Goal: Complete application form: Complete application form

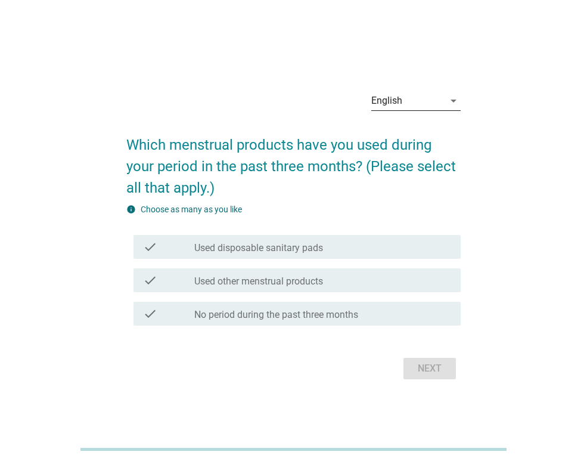
click at [447, 103] on icon "arrow_drop_down" at bounding box center [454, 101] width 14 height 14
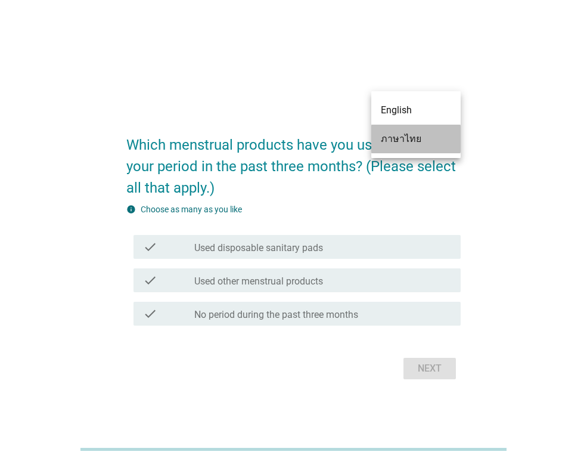
click at [414, 141] on div "ภาษาไทย" at bounding box center [416, 139] width 70 height 14
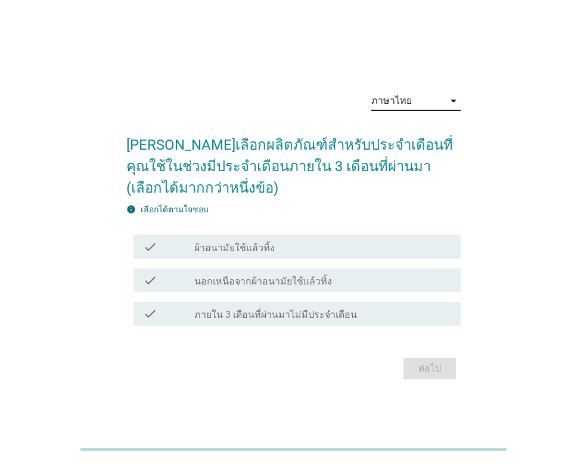
click at [307, 242] on div "check_box_outline_blank ผ้าอนามัยใช้แล้วทิ้ง" at bounding box center [322, 247] width 257 height 14
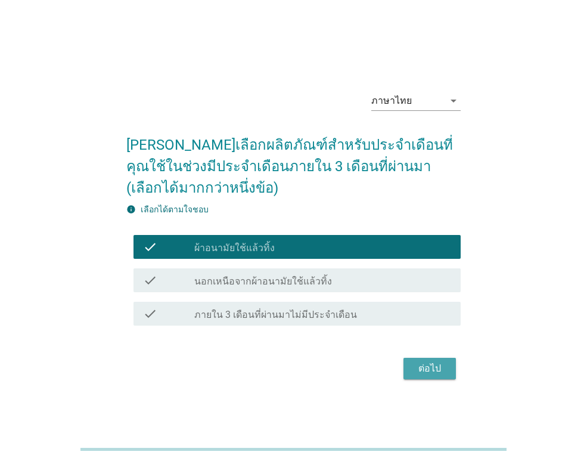
click at [448, 367] on button "ต่อไป" at bounding box center [430, 368] width 52 height 21
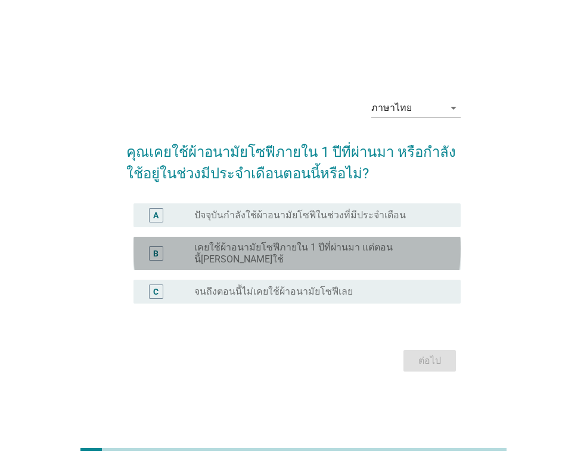
click at [337, 255] on label "เคยใช้ผ้าอนามัยโซฟีภายใน 1 ปีที่ผ่านมา แต่ตอนนี้[PERSON_NAME]ใช้" at bounding box center [317, 254] width 247 height 24
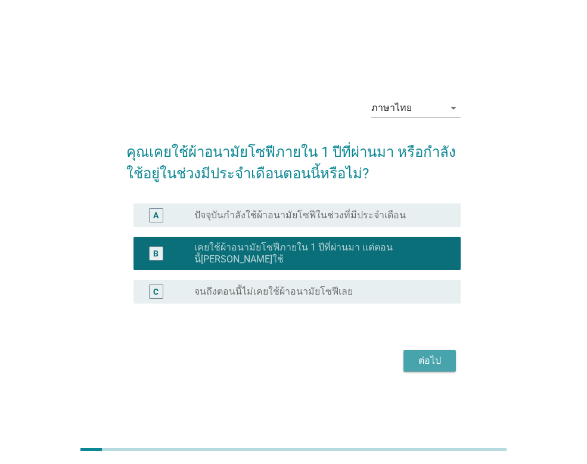
click at [430, 354] on div "ต่อไป" at bounding box center [429, 361] width 33 height 14
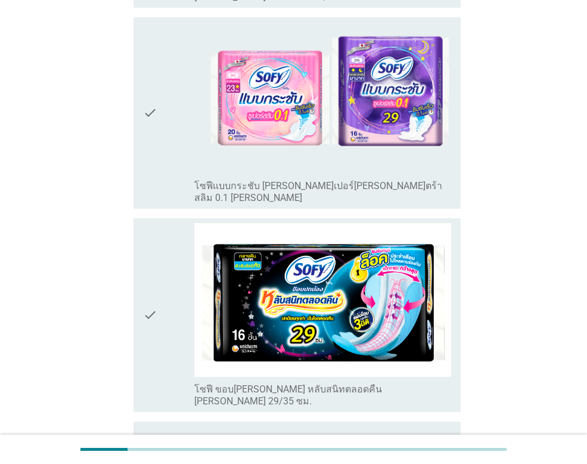
scroll to position [3658, 0]
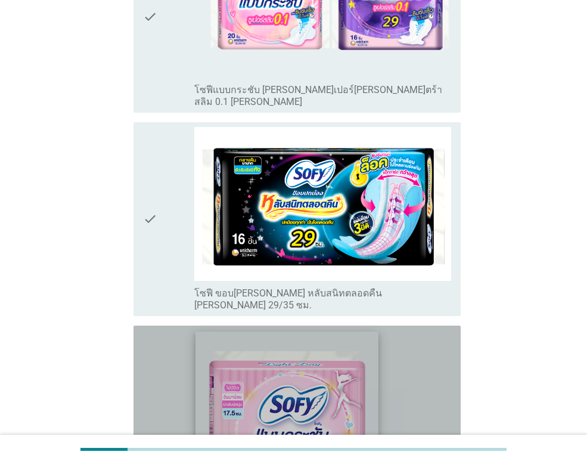
click at [326, 331] on img at bounding box center [288, 423] width 184 height 184
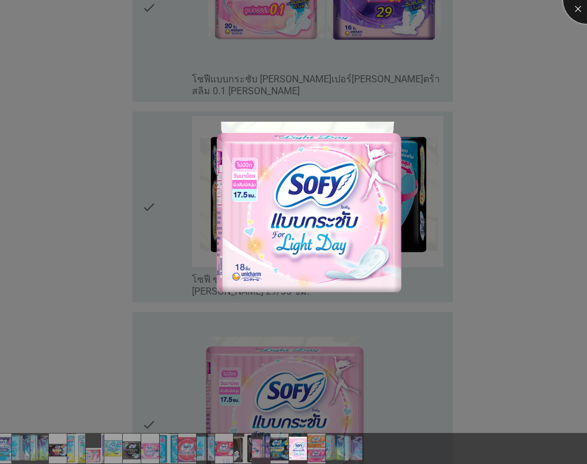
click at [580, 10] on div at bounding box center [588, 0] width 48 height 48
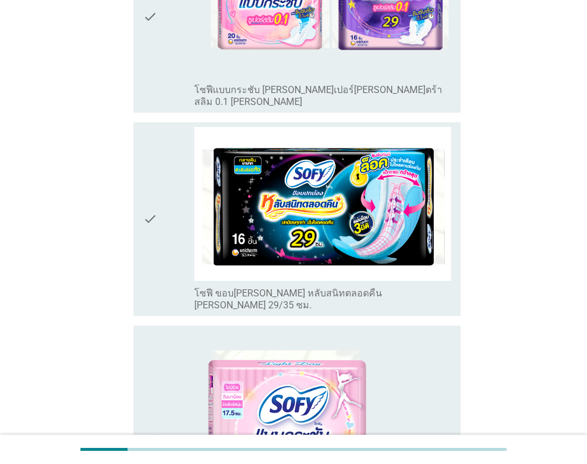
click at [149, 330] on icon "check" at bounding box center [150, 438] width 14 height 216
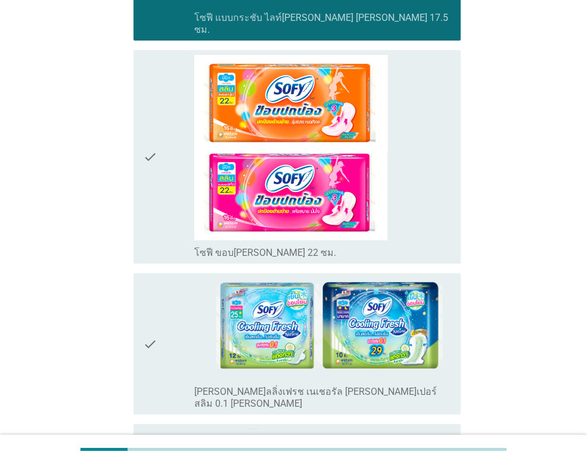
scroll to position [4254, 0]
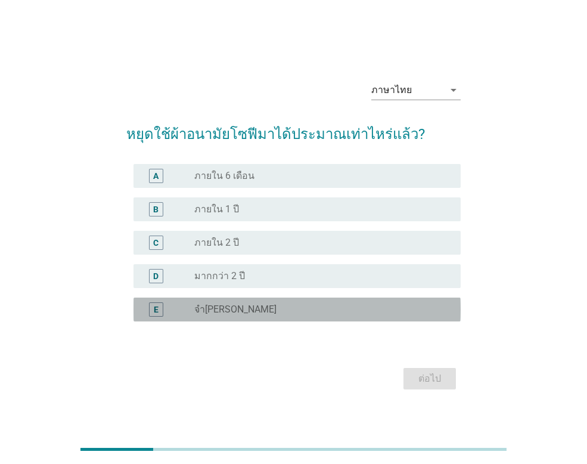
click at [225, 302] on div "E radio_button_unchecked จำ[PERSON_NAME]" at bounding box center [297, 310] width 327 height 24
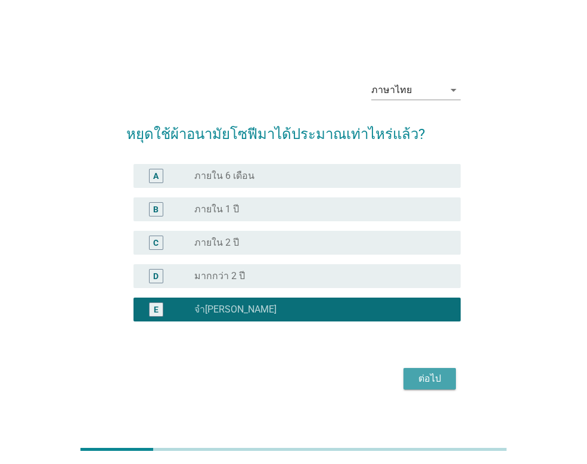
click at [443, 382] on div "ต่อไป" at bounding box center [429, 379] width 33 height 14
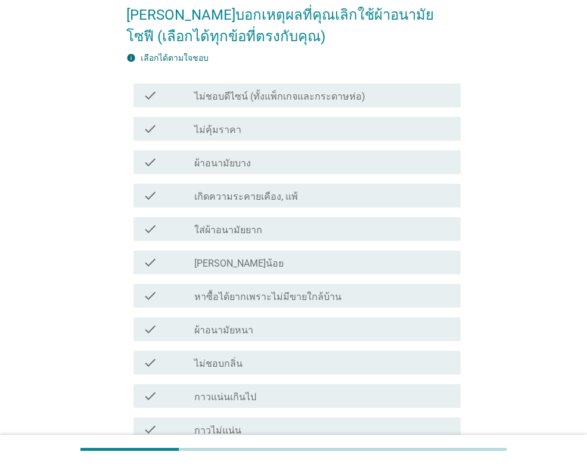
scroll to position [119, 0]
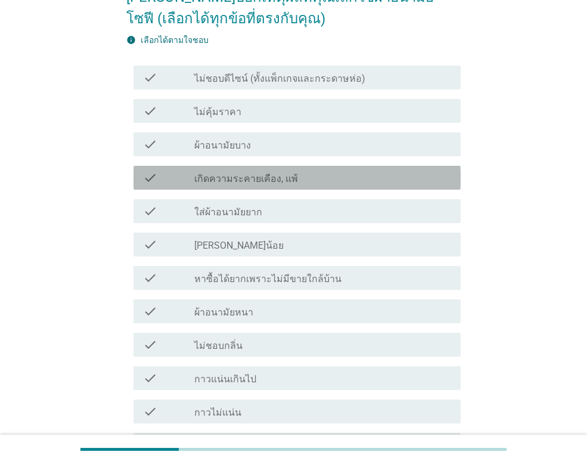
click at [338, 185] on div "check check_box_outline_blank เกิดความระคายเคือง, แพ้" at bounding box center [297, 178] width 327 height 24
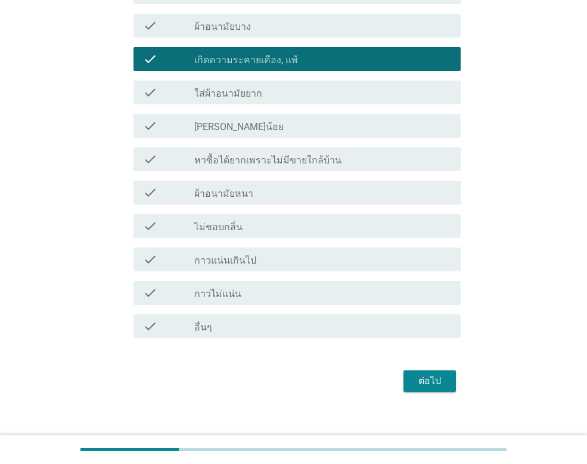
scroll to position [239, 0]
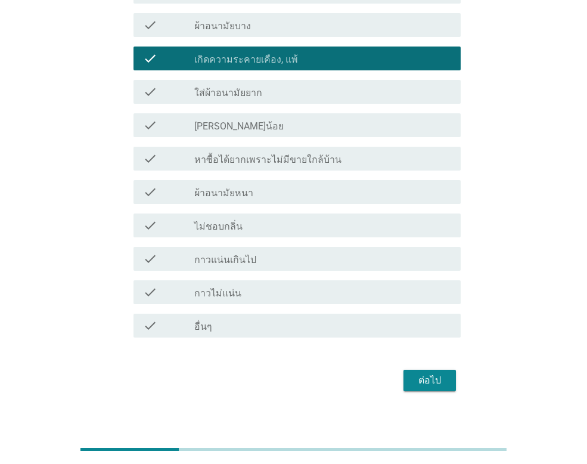
click at [426, 381] on div "ต่อไป" at bounding box center [429, 380] width 33 height 14
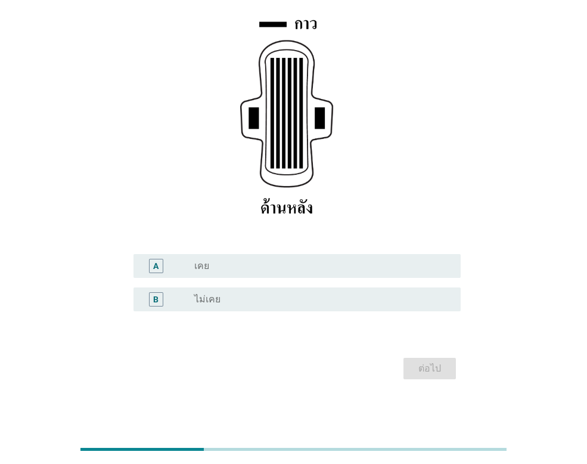
scroll to position [177, 0]
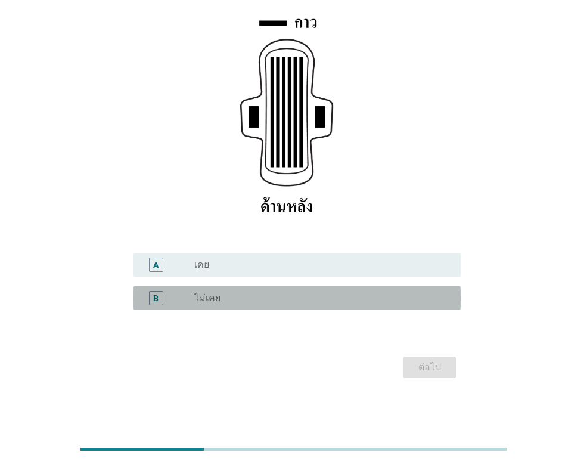
click at [308, 298] on div "radio_button_unchecked ไม่เคย" at bounding box center [317, 298] width 247 height 12
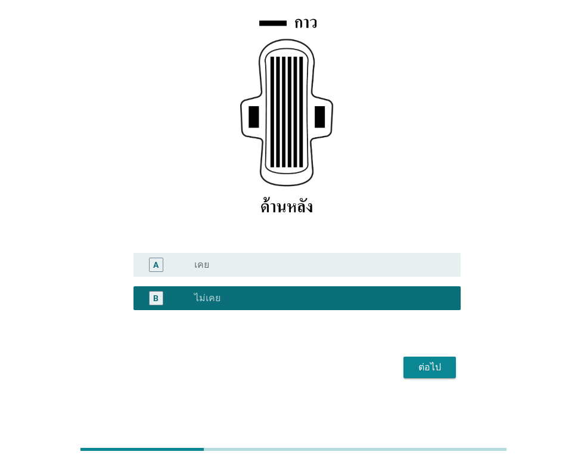
click at [450, 365] on button "ต่อไป" at bounding box center [430, 367] width 52 height 21
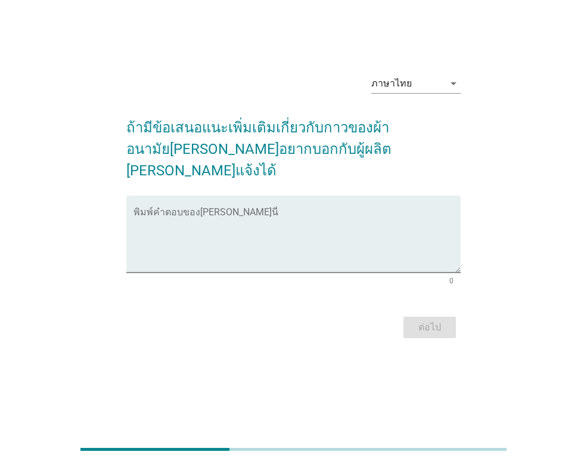
scroll to position [0, 0]
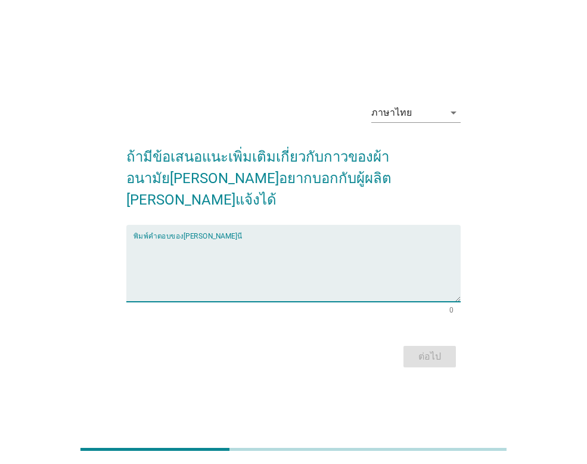
click at [228, 268] on textarea "พิมพ์คำตอบของคุณ ที่นี่" at bounding box center [297, 270] width 327 height 63
type textarea "ไม่มีความคิดเห็น"
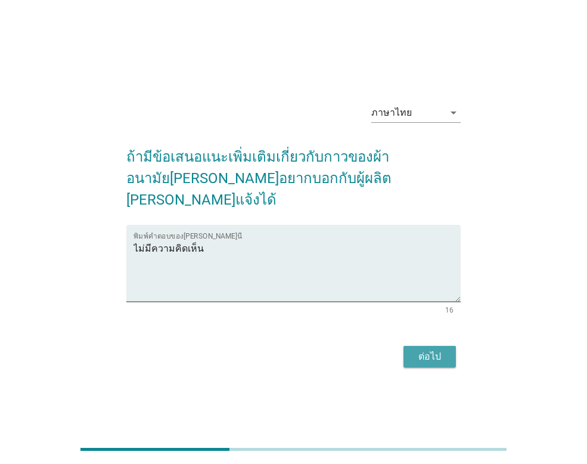
click at [429, 349] on div "ต่อไป" at bounding box center [429, 356] width 33 height 14
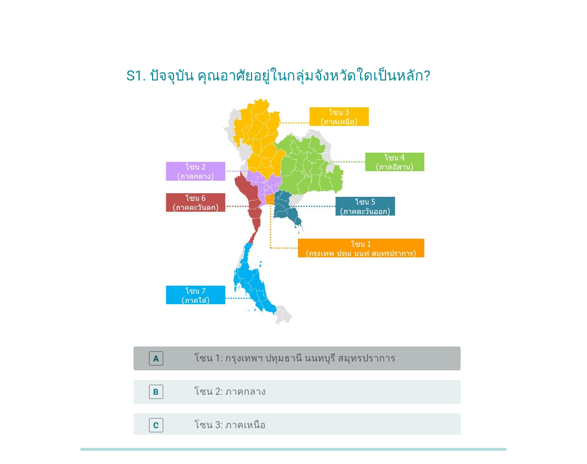
click at [314, 358] on label "โซน 1: กรุงเทพฯ ปทุมธานี นนทบุรี สมุทรปราการ" at bounding box center [295, 358] width 202 height 12
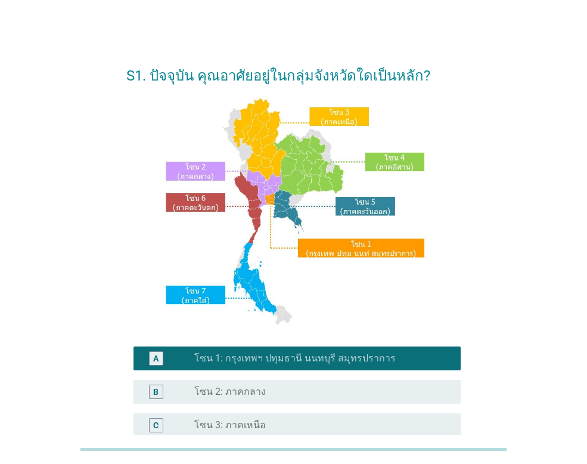
click at [314, 358] on label "โซน 1: กรุงเทพฯ ปทุมธานี นนทบุรี สมุทรปราการ" at bounding box center [295, 358] width 202 height 12
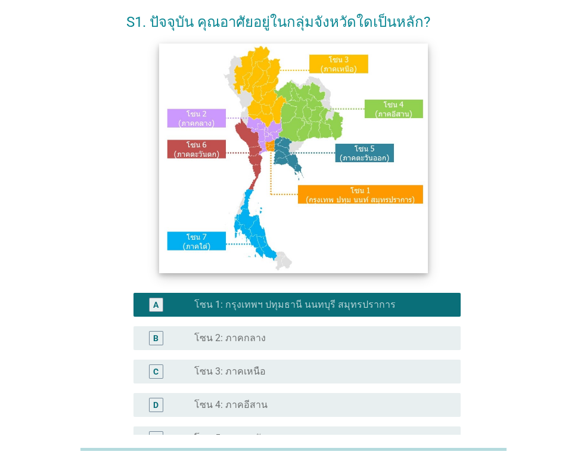
scroll to position [119, 0]
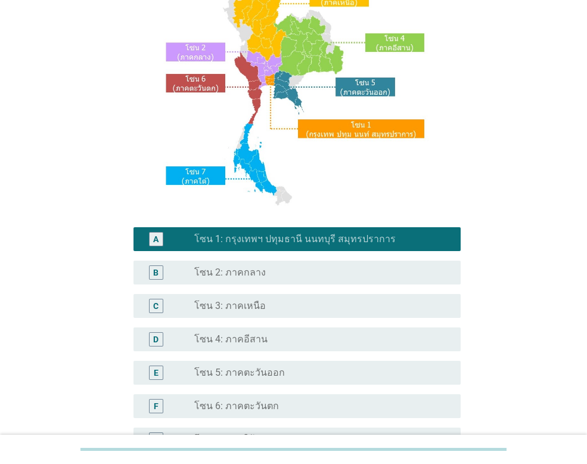
click at [246, 339] on label "โซน 4: ภาคอีสาน" at bounding box center [230, 339] width 73 height 12
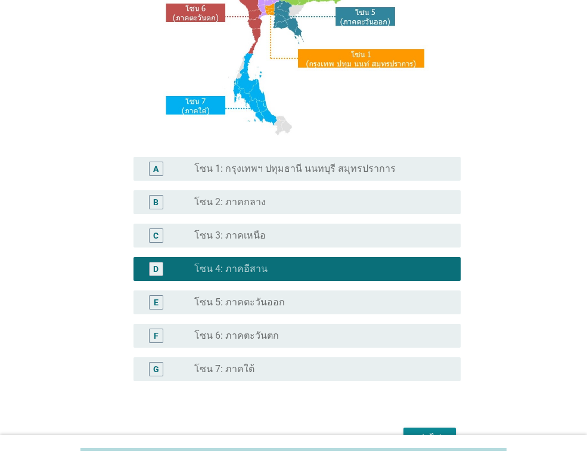
scroll to position [261, 0]
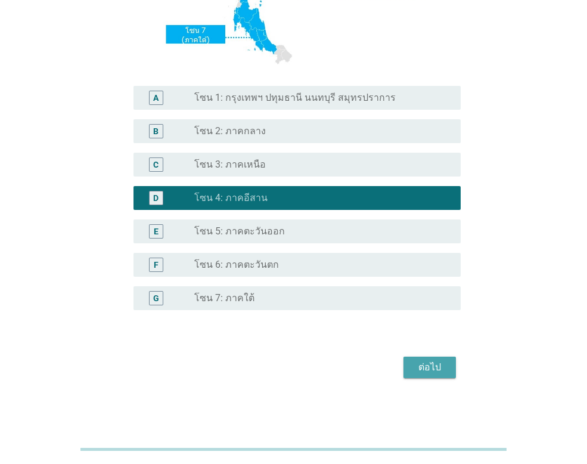
click at [428, 361] on div "ต่อไป" at bounding box center [429, 367] width 33 height 14
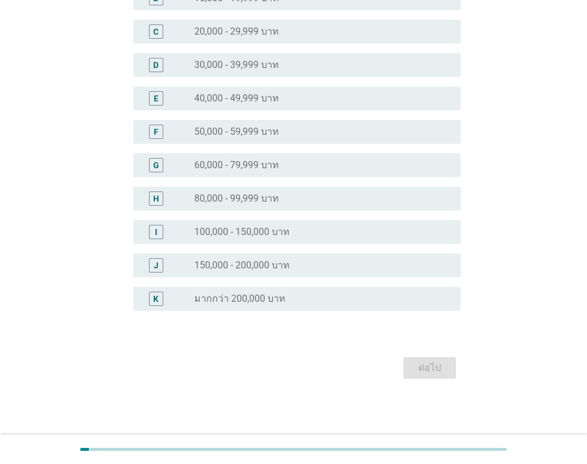
scroll to position [0, 0]
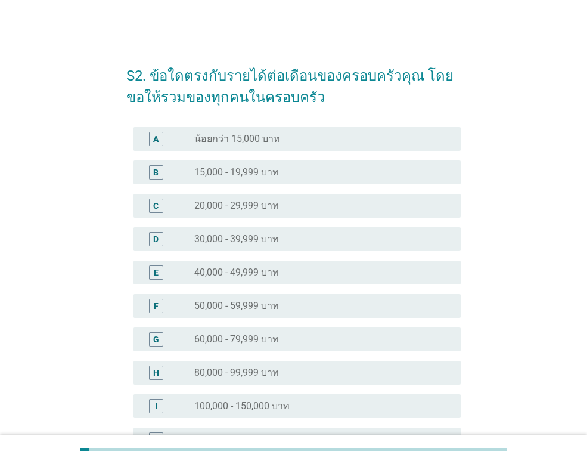
click at [279, 272] on label "40,000 - 49,999 บาท" at bounding box center [236, 273] width 85 height 12
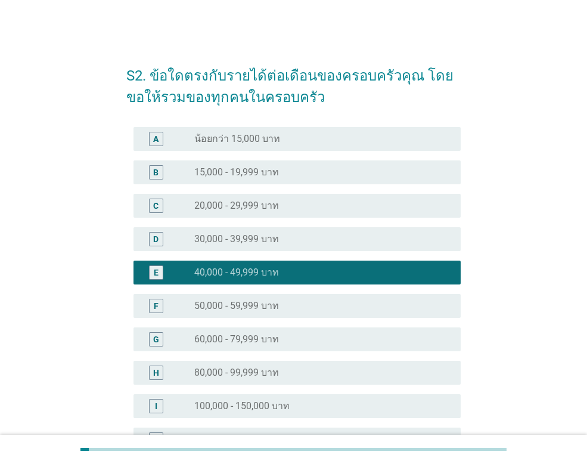
scroll to position [174, 0]
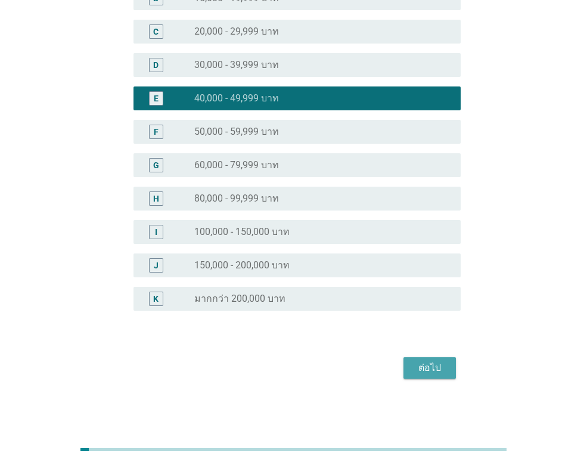
click at [432, 369] on div "ต่อไป" at bounding box center [429, 368] width 33 height 14
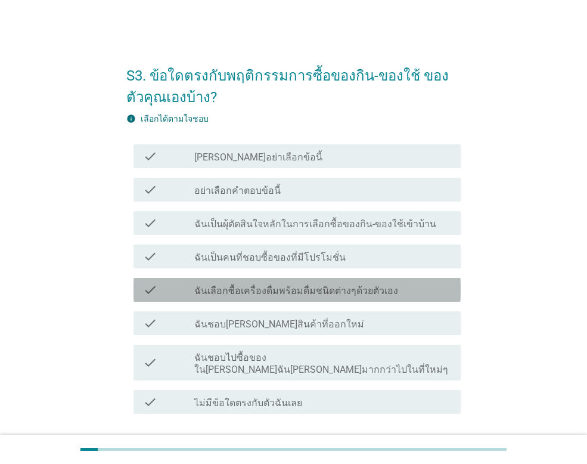
click at [291, 290] on label "ฉันเลือกซื้อเครื่องดื่มพร้อมดื่มชนิดต่างๆด้วยตัวเอง" at bounding box center [296, 291] width 204 height 12
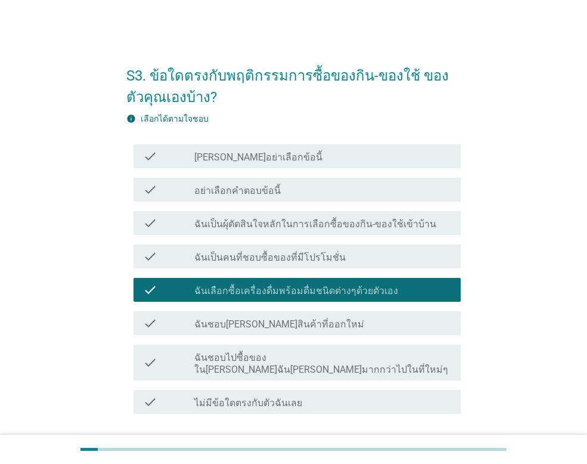
click at [231, 360] on label "ฉันชอบไปซื้อของในที่ที่ฉันคุ้นเคยมากกว่าไปในที่ใหม่ๆ" at bounding box center [322, 364] width 257 height 24
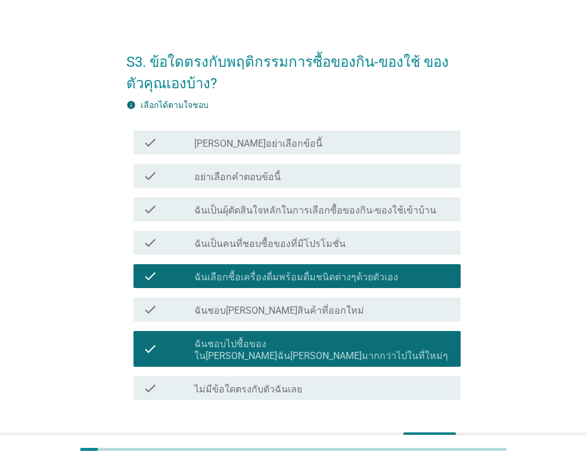
scroll to position [77, 0]
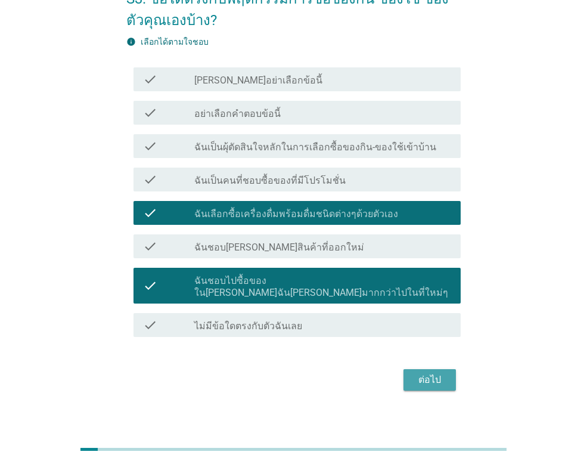
click at [439, 373] on div "ต่อไป" at bounding box center [429, 380] width 33 height 14
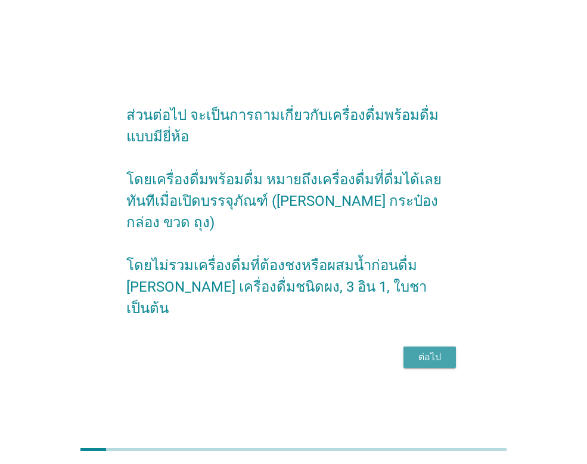
click at [437, 350] on div "ต่อไป" at bounding box center [429, 357] width 33 height 14
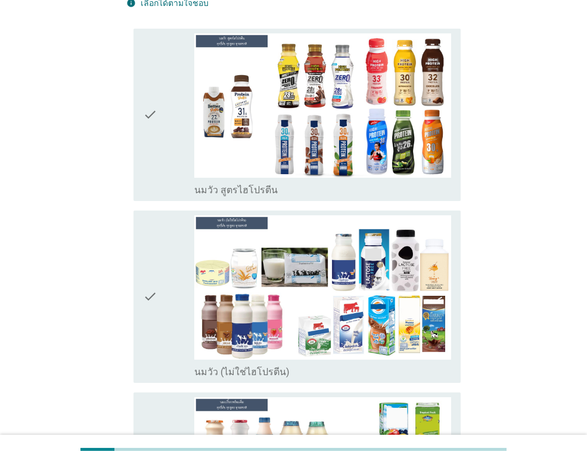
scroll to position [239, 0]
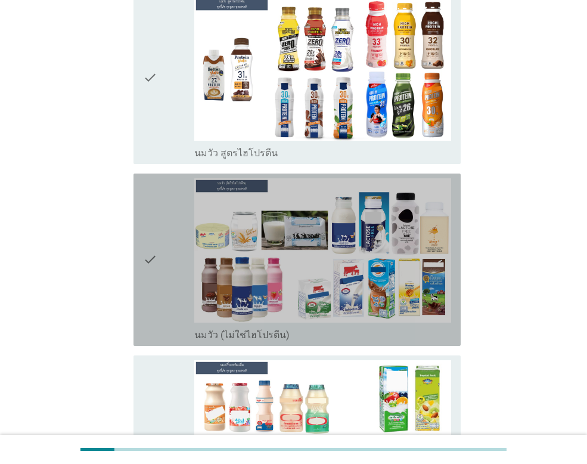
click at [166, 234] on div "check" at bounding box center [168, 259] width 51 height 163
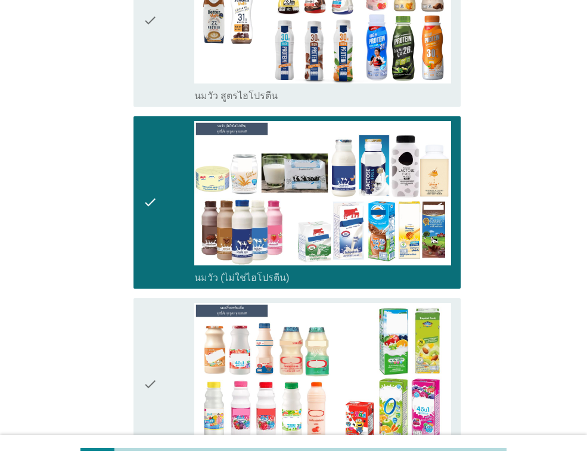
scroll to position [358, 0]
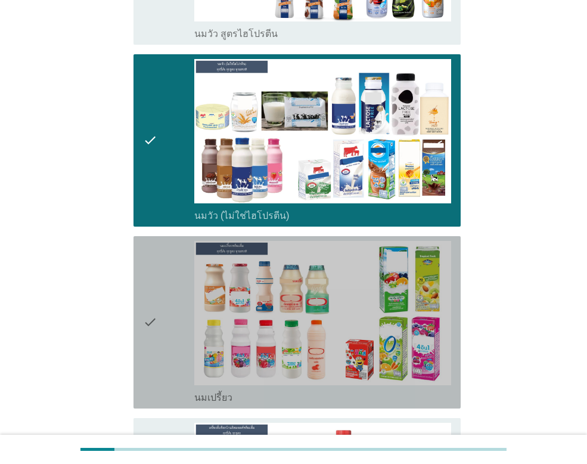
click at [160, 283] on div "check" at bounding box center [168, 322] width 51 height 163
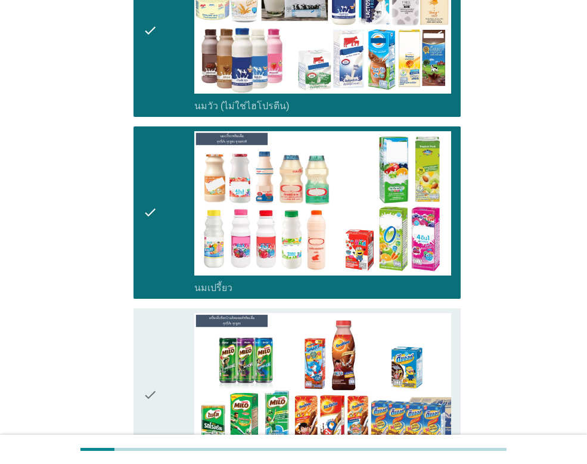
scroll to position [537, 0]
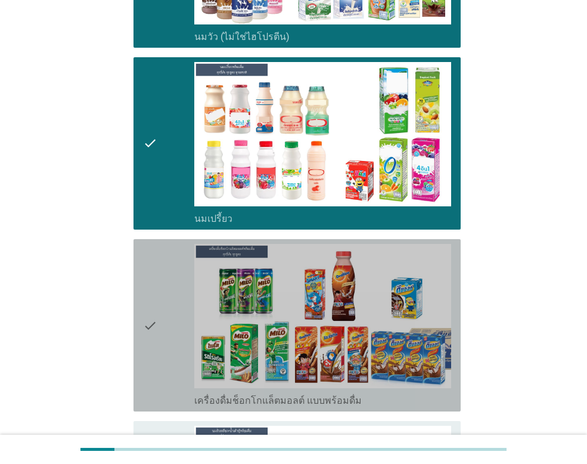
click at [159, 275] on div "check" at bounding box center [168, 325] width 51 height 163
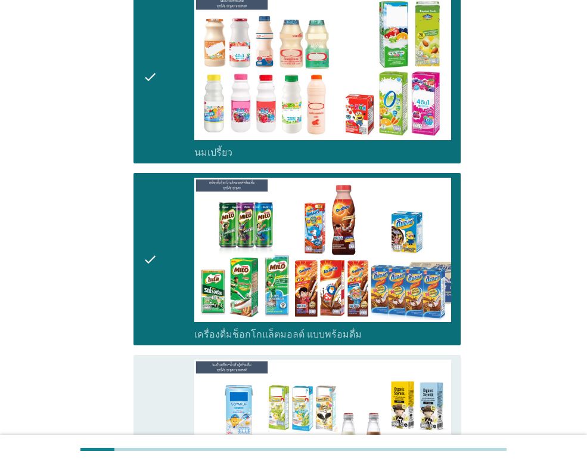
scroll to position [716, 0]
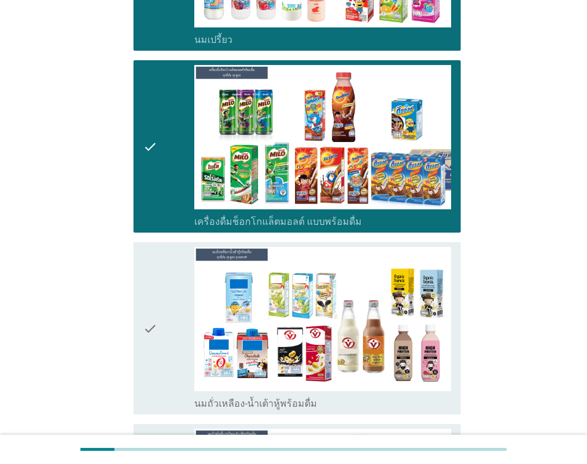
click at [151, 281] on icon "check" at bounding box center [150, 328] width 14 height 163
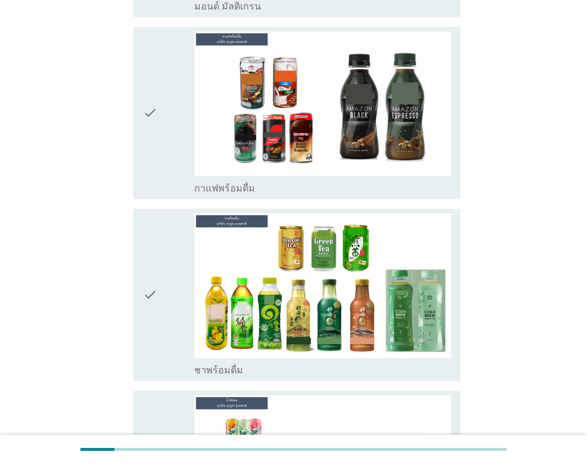
scroll to position [1372, 0]
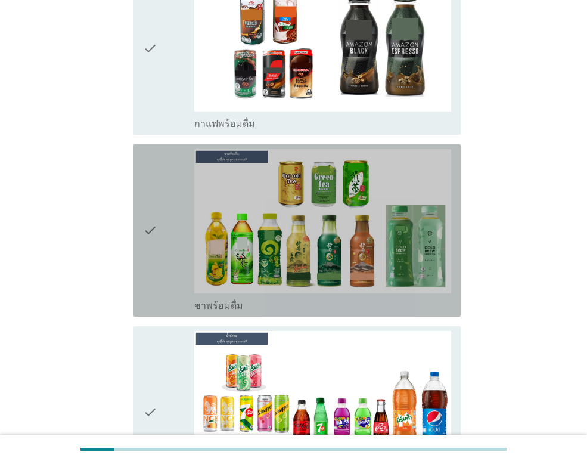
click at [164, 203] on div "check" at bounding box center [168, 230] width 51 height 163
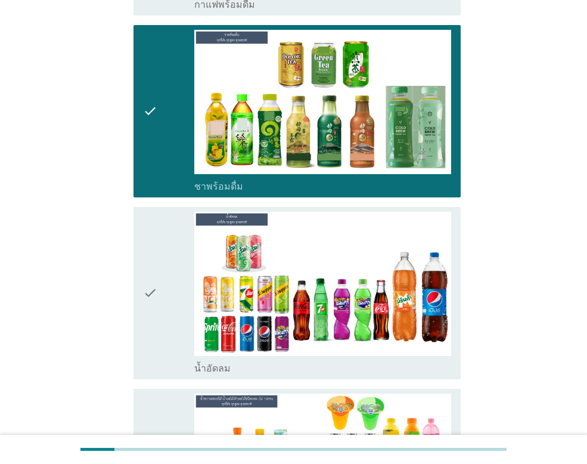
click at [165, 252] on div "check" at bounding box center [168, 293] width 51 height 163
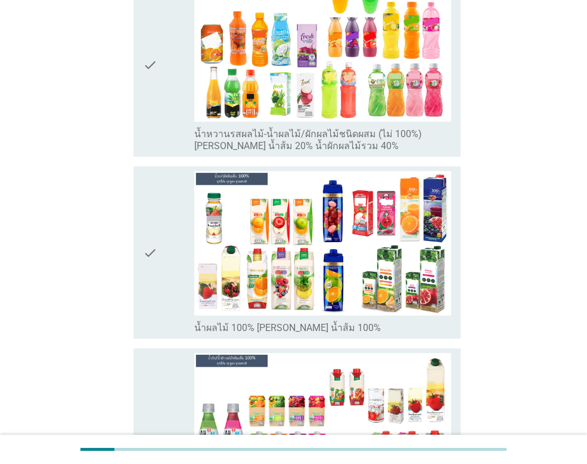
scroll to position [1908, 0]
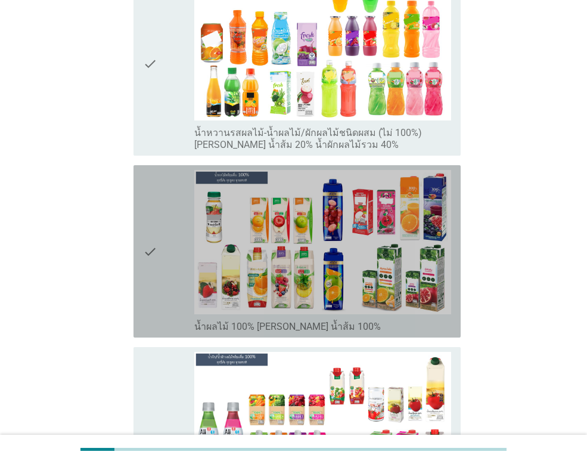
click at [163, 215] on div "check" at bounding box center [168, 251] width 51 height 163
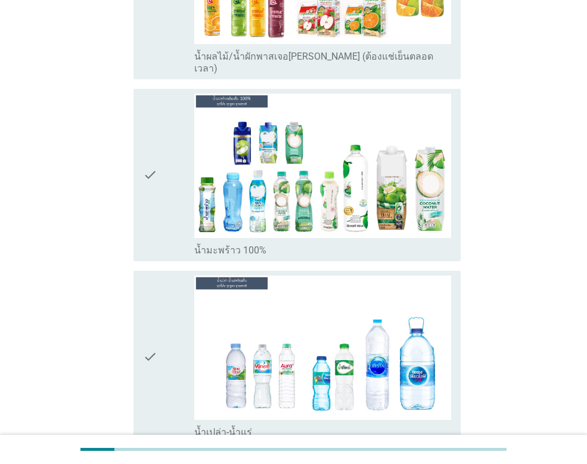
scroll to position [2624, 0]
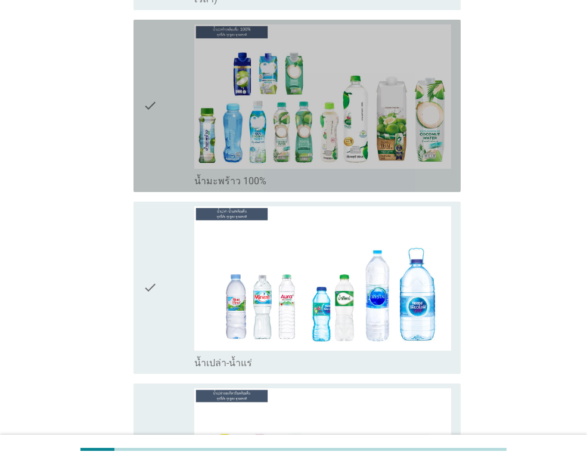
click at [159, 76] on div "check" at bounding box center [168, 105] width 51 height 163
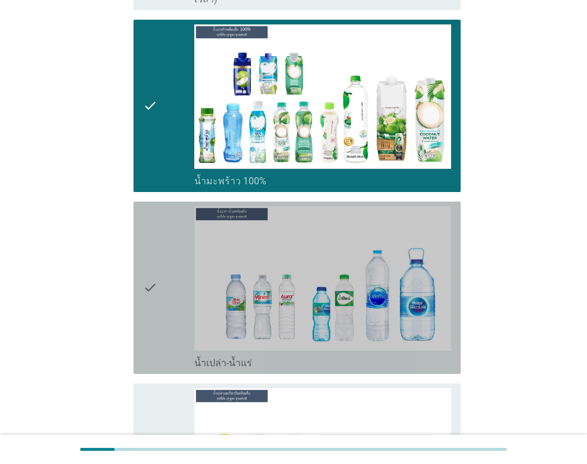
click at [137, 218] on div "check check_box_outline_blank น้ำเปล่า-น้ำแร่" at bounding box center [297, 288] width 327 height 172
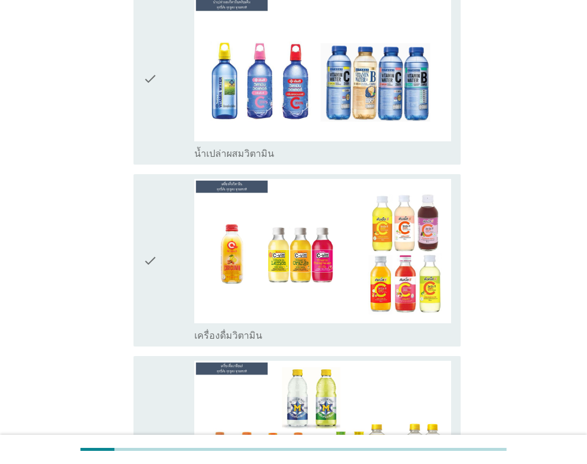
scroll to position [3041, 0]
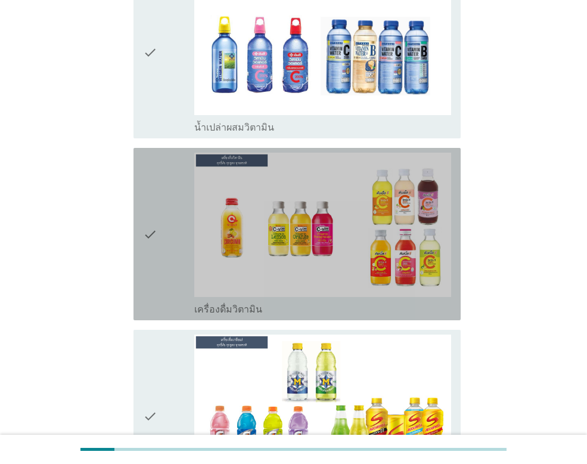
click at [169, 172] on div "check" at bounding box center [168, 234] width 51 height 163
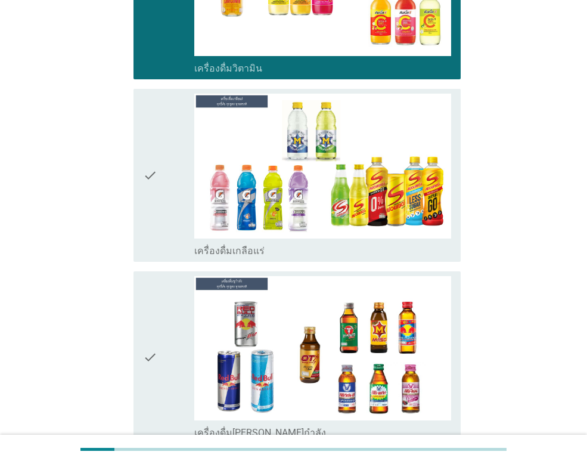
scroll to position [3283, 0]
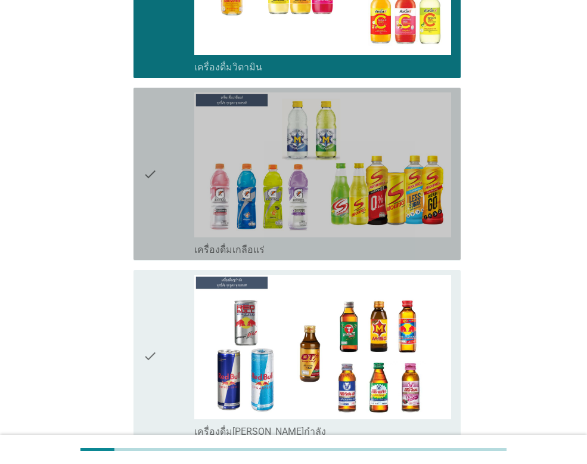
click at [179, 122] on div "check" at bounding box center [168, 173] width 51 height 163
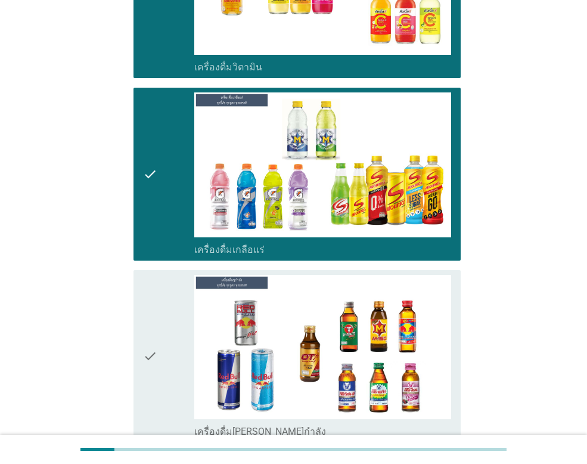
click at [146, 281] on icon "check" at bounding box center [150, 356] width 14 height 163
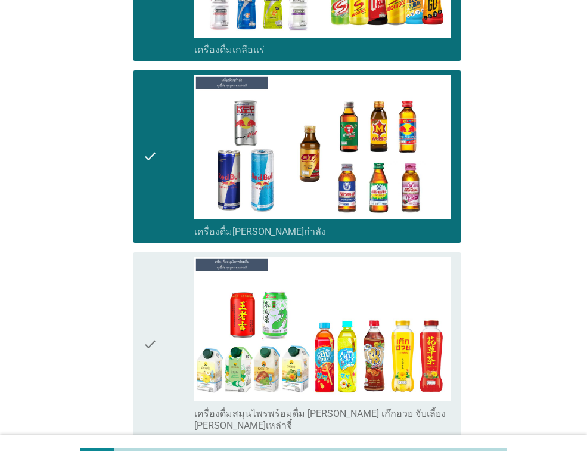
scroll to position [3522, 0]
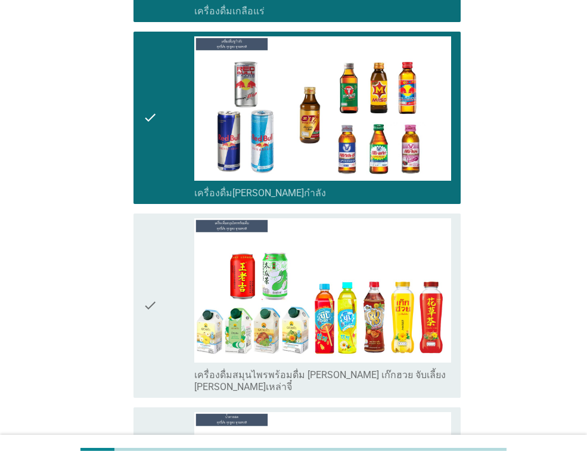
click at [157, 242] on icon "check" at bounding box center [150, 305] width 14 height 175
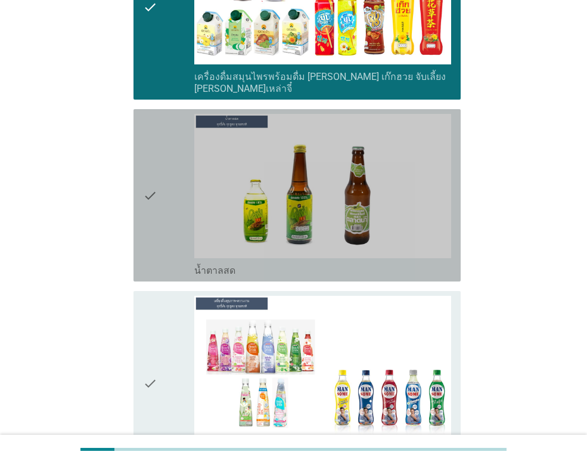
click at [171, 177] on div "check" at bounding box center [168, 195] width 51 height 163
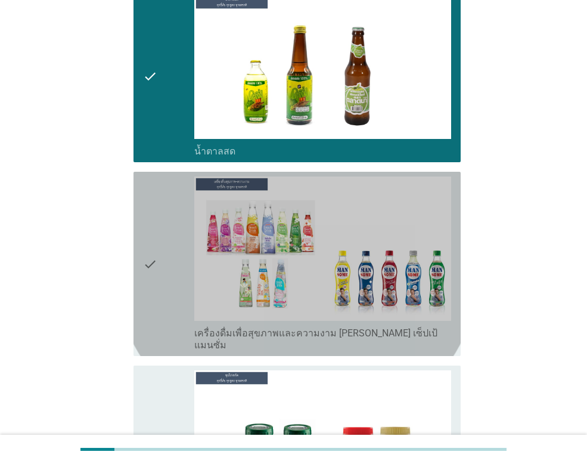
click at [174, 185] on div "check" at bounding box center [168, 264] width 51 height 175
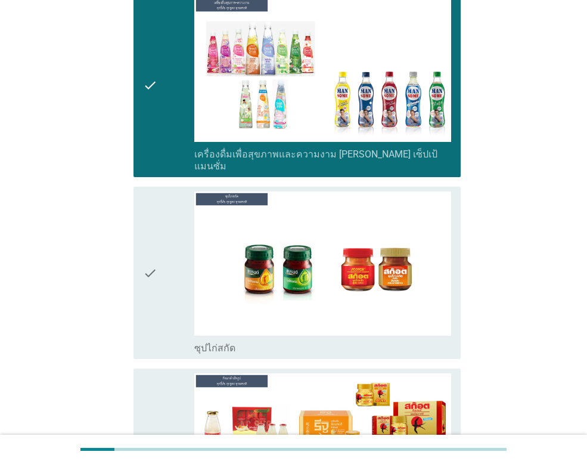
click at [172, 214] on div "check" at bounding box center [168, 272] width 51 height 163
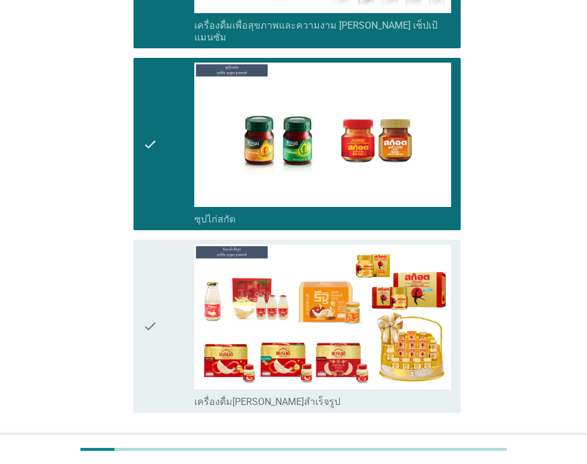
scroll to position [4265, 0]
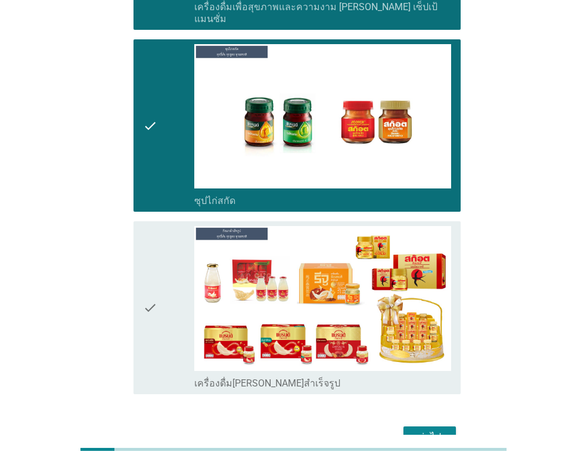
click at [165, 226] on div "check" at bounding box center [168, 307] width 51 height 163
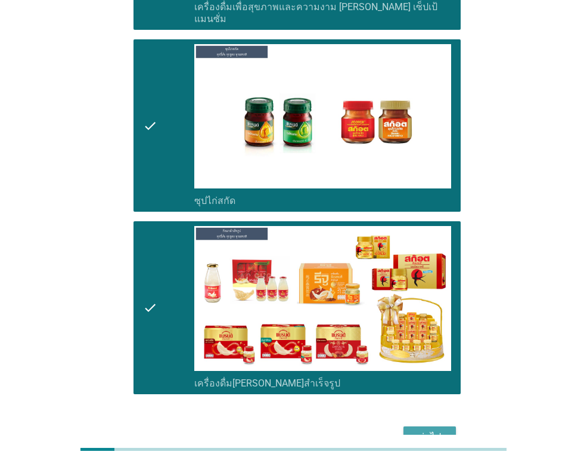
click at [423, 430] on div "ต่อไป" at bounding box center [429, 437] width 33 height 14
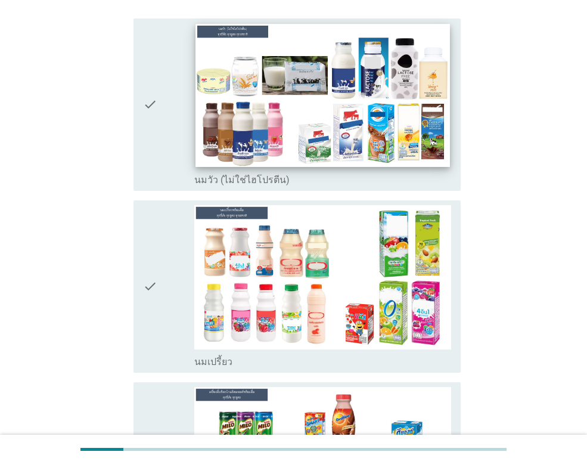
scroll to position [119, 0]
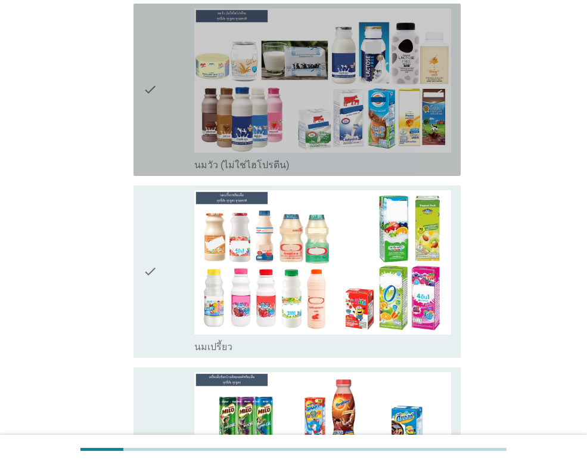
click at [157, 85] on icon "check" at bounding box center [150, 89] width 14 height 163
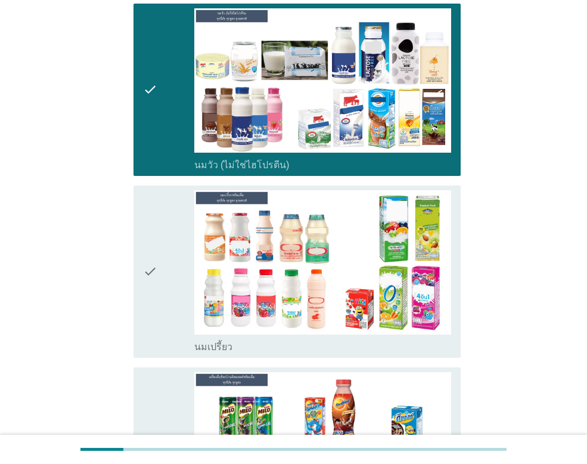
click at [143, 271] on div "check check_box_outline_blank นมเปรี้ยว" at bounding box center [297, 271] width 327 height 172
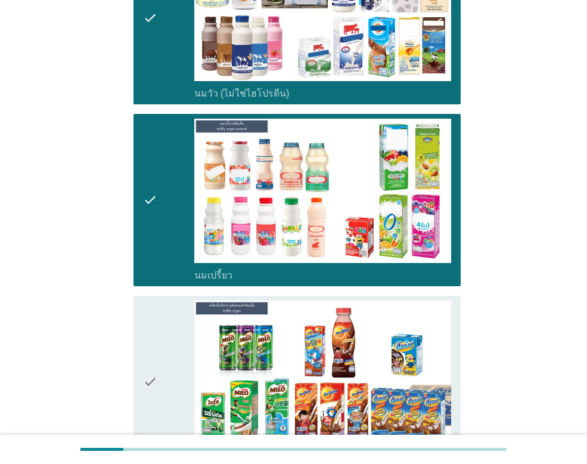
scroll to position [298, 0]
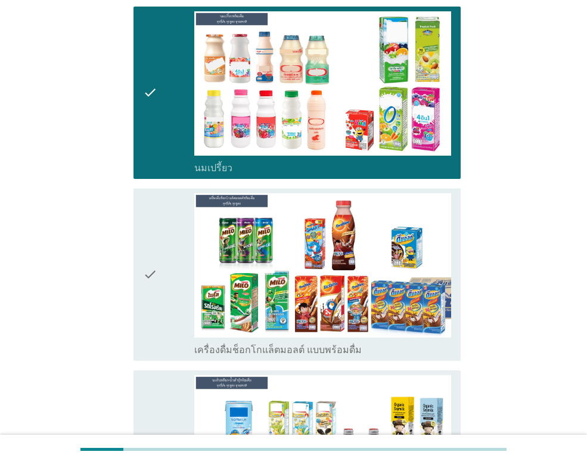
click at [171, 250] on div "check" at bounding box center [168, 274] width 51 height 163
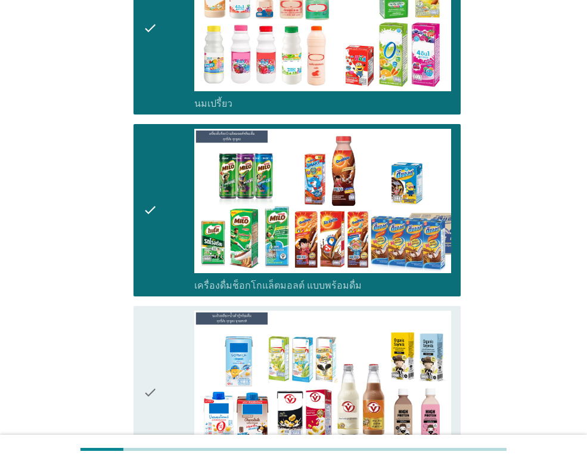
scroll to position [477, 0]
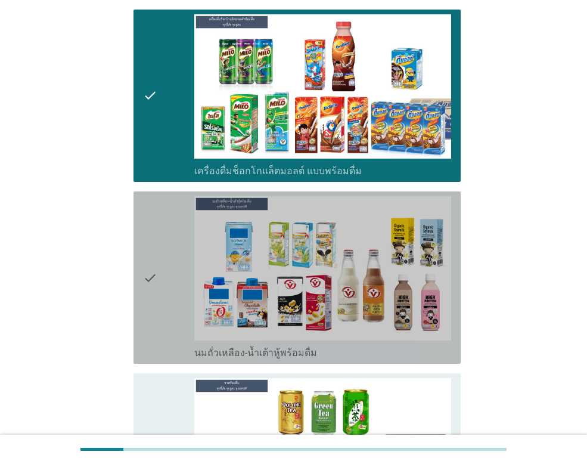
click at [165, 262] on div "check" at bounding box center [168, 277] width 51 height 163
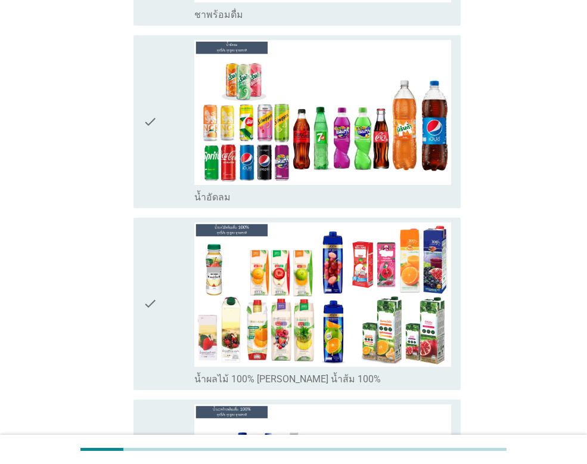
scroll to position [1014, 0]
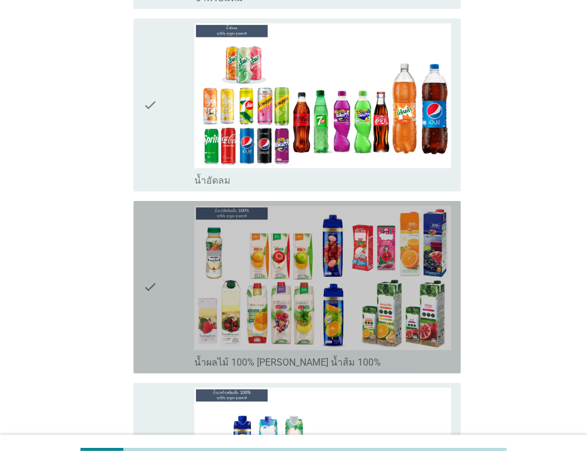
click at [156, 278] on icon "check" at bounding box center [150, 287] width 14 height 163
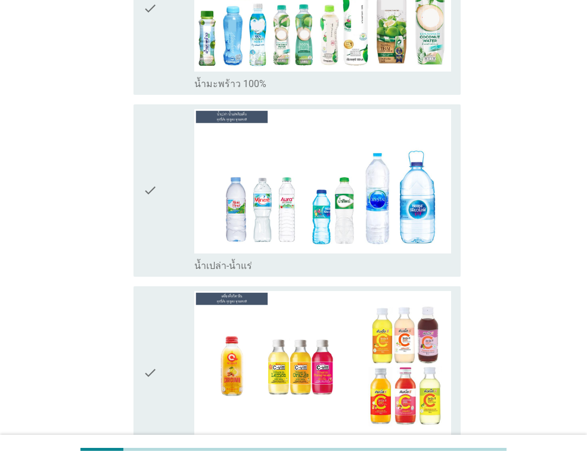
scroll to position [1491, 0]
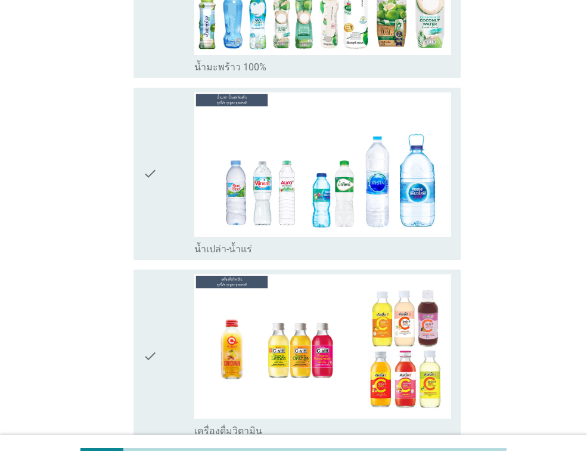
click at [163, 182] on div "check" at bounding box center [168, 173] width 51 height 163
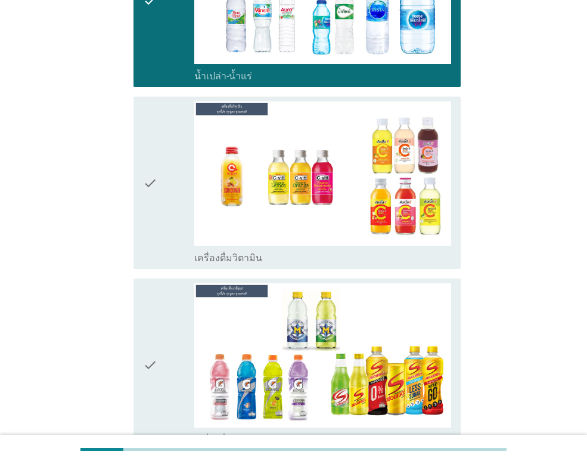
scroll to position [1670, 0]
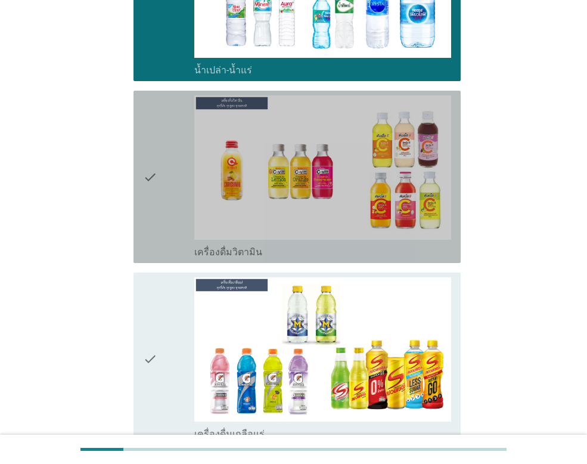
click at [164, 180] on div "check" at bounding box center [168, 176] width 51 height 163
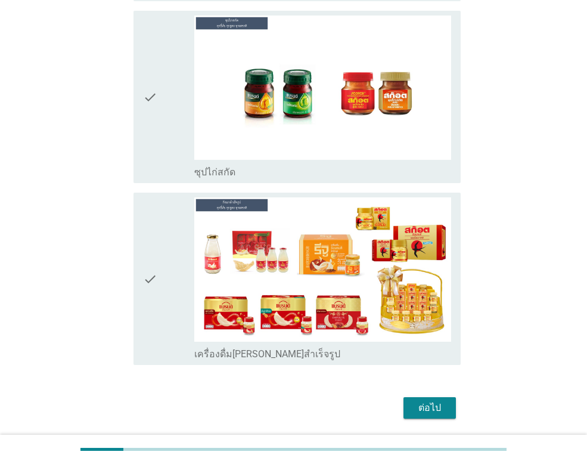
scroll to position [2882, 0]
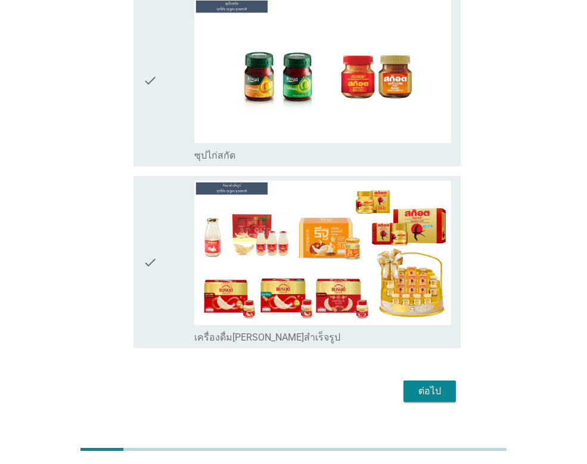
click at [426, 384] on div "ต่อไป" at bounding box center [429, 391] width 33 height 14
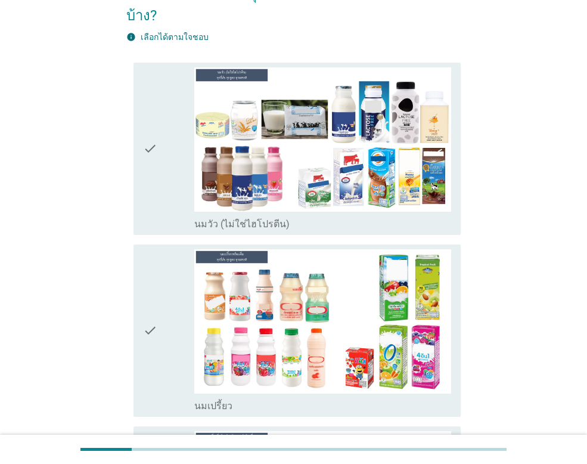
scroll to position [119, 0]
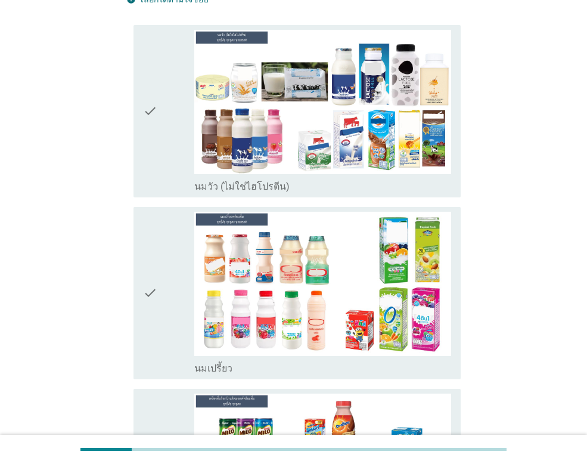
click at [150, 116] on icon "check" at bounding box center [150, 111] width 14 height 163
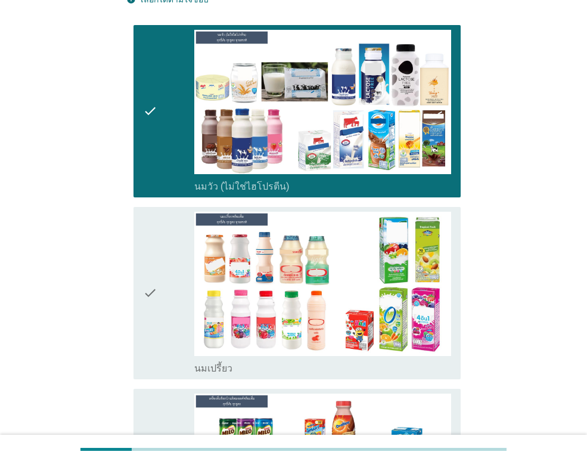
click at [146, 262] on icon "check" at bounding box center [150, 293] width 14 height 163
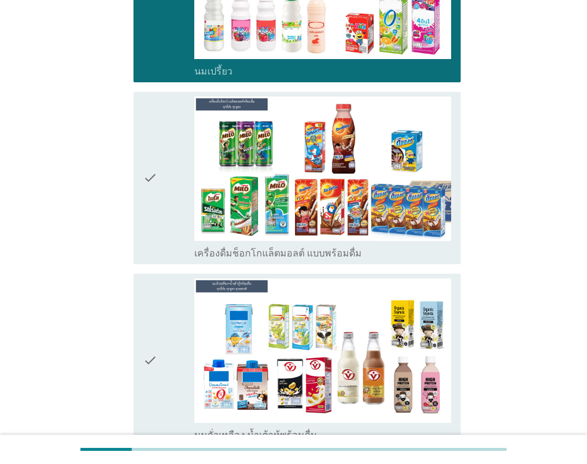
scroll to position [417, 0]
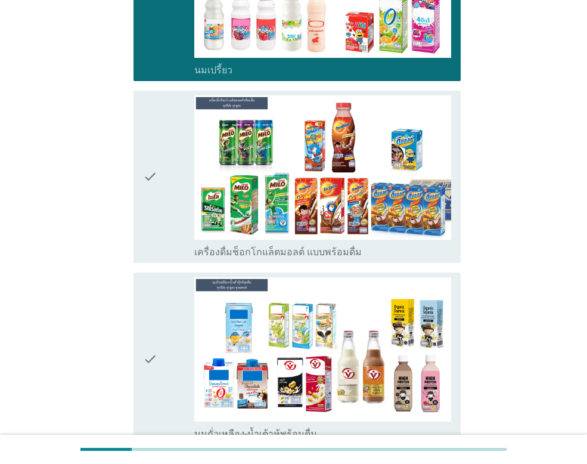
click at [169, 199] on div "check" at bounding box center [168, 176] width 51 height 163
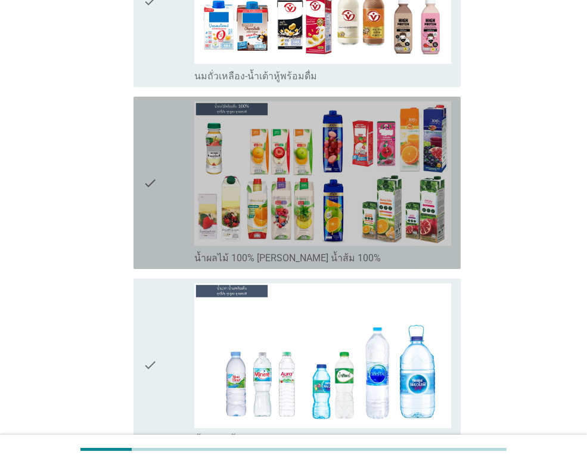
click at [166, 191] on div "check" at bounding box center [168, 182] width 51 height 163
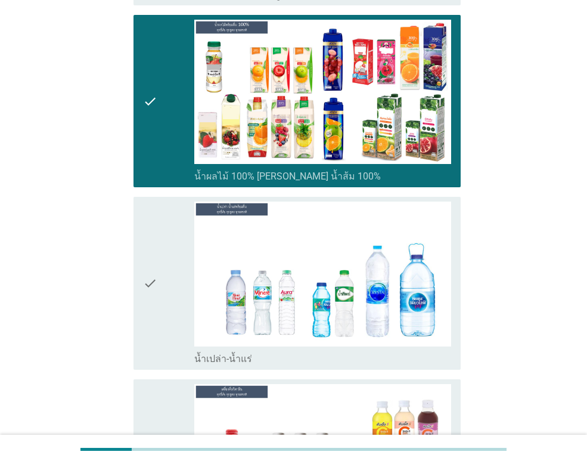
scroll to position [954, 0]
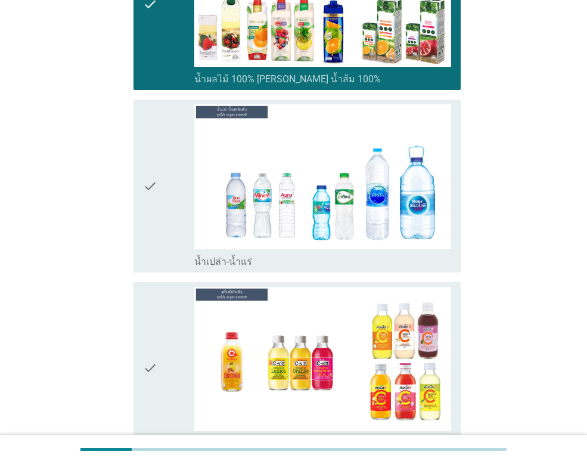
click at [171, 221] on div "check" at bounding box center [168, 185] width 51 height 163
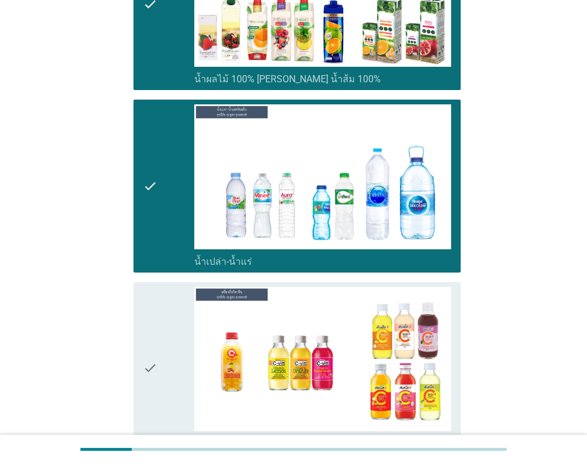
click at [177, 352] on div "check" at bounding box center [168, 368] width 51 height 163
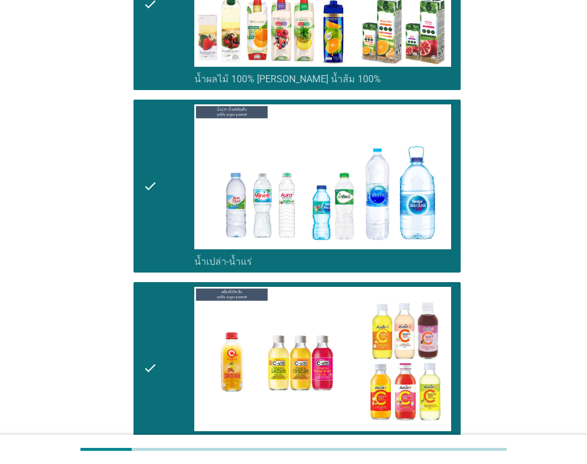
scroll to position [1117, 0]
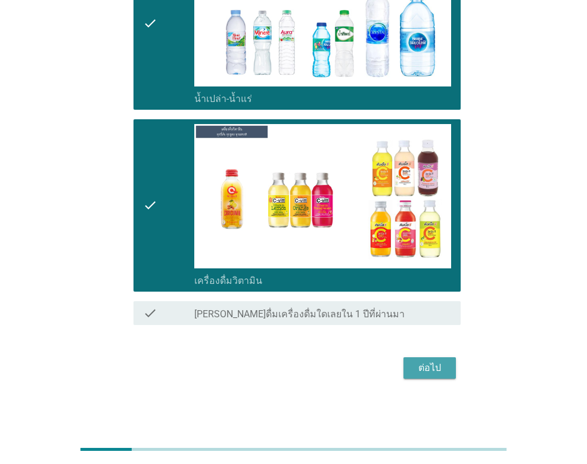
click at [433, 370] on div "ต่อไป" at bounding box center [429, 368] width 33 height 14
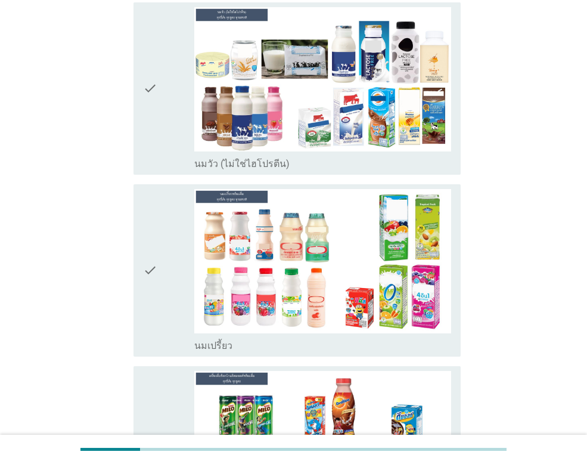
scroll to position [179, 0]
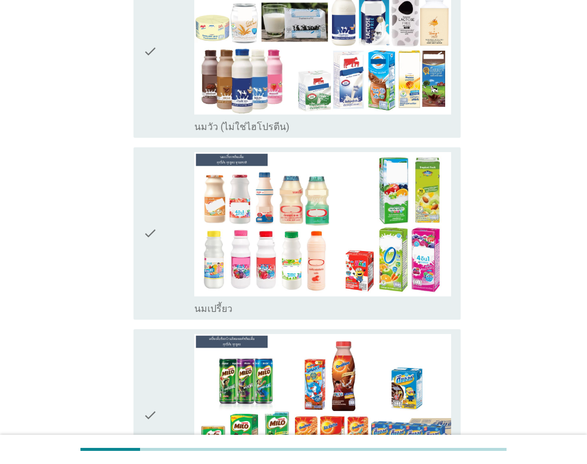
click at [171, 183] on div "check" at bounding box center [168, 233] width 51 height 163
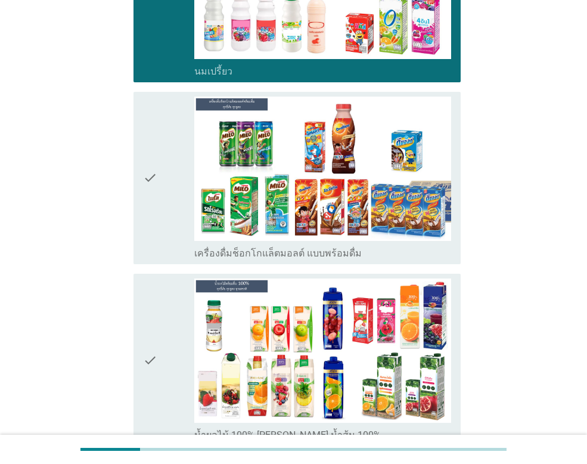
scroll to position [417, 0]
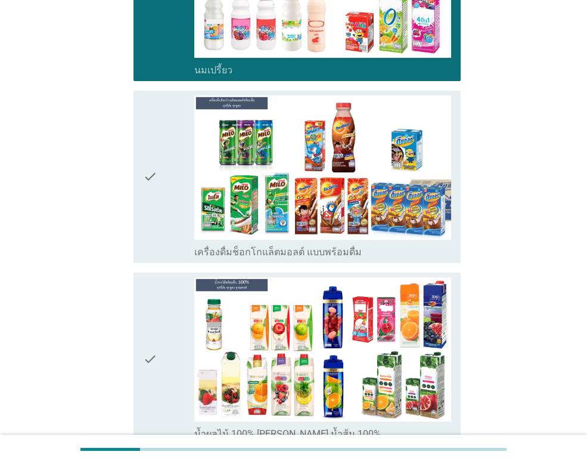
click at [160, 303] on div "check" at bounding box center [168, 358] width 51 height 163
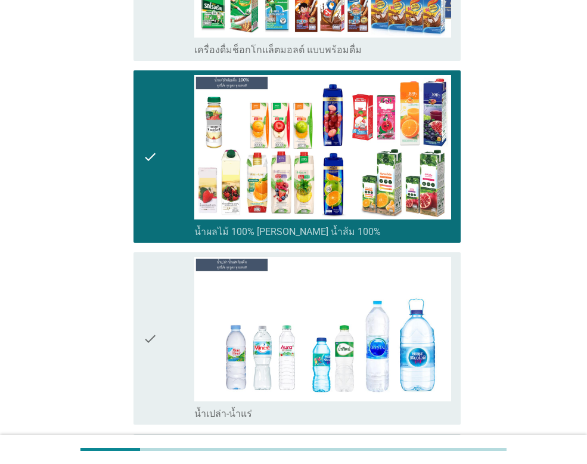
scroll to position [716, 0]
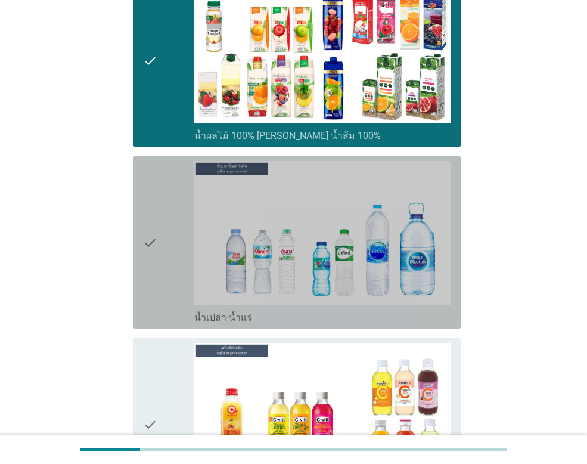
click at [175, 271] on div "check" at bounding box center [168, 242] width 51 height 163
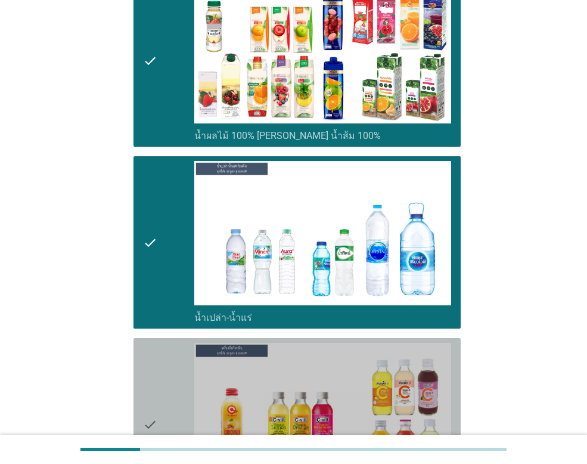
click at [184, 407] on div "check" at bounding box center [168, 424] width 51 height 163
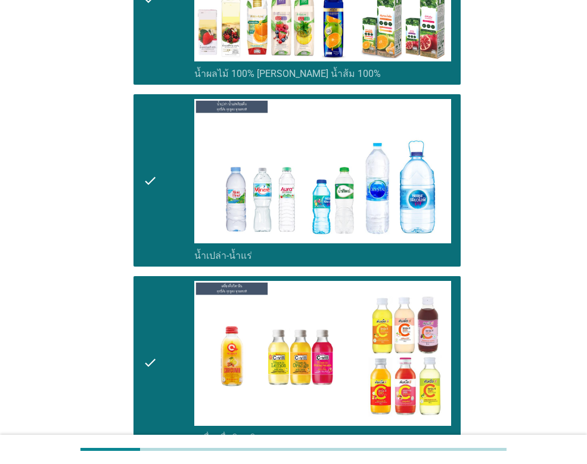
scroll to position [894, 0]
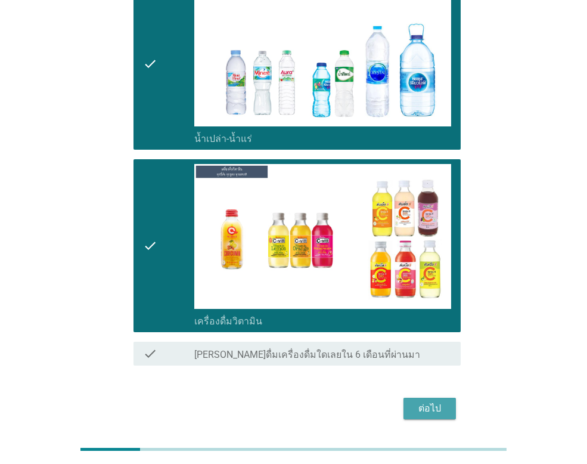
click at [441, 401] on div "ต่อไป" at bounding box center [429, 408] width 33 height 14
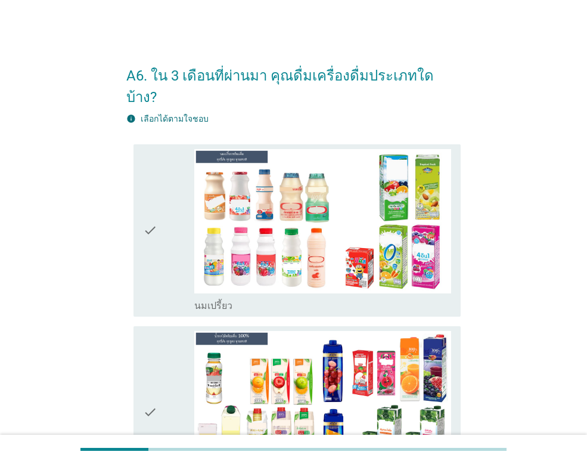
click at [163, 205] on div "check" at bounding box center [168, 230] width 51 height 163
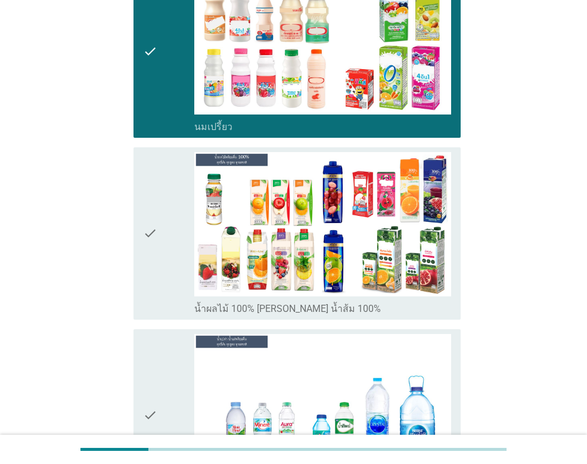
scroll to position [358, 0]
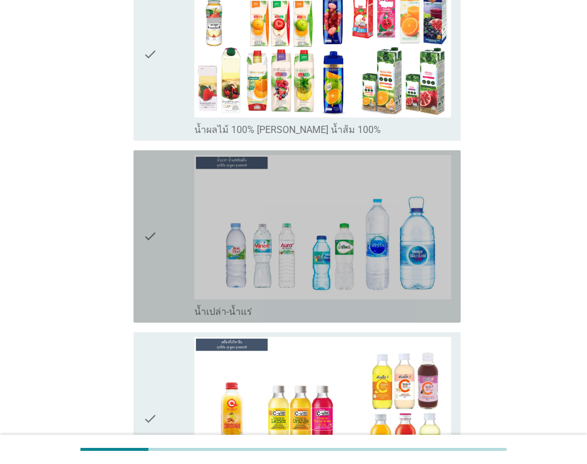
click at [166, 209] on div "check" at bounding box center [168, 236] width 51 height 163
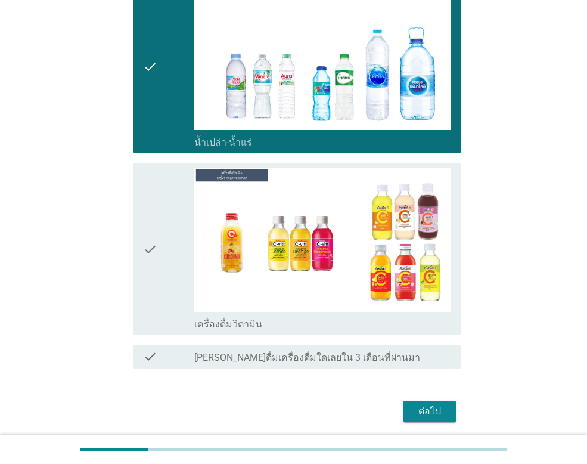
scroll to position [550, 0]
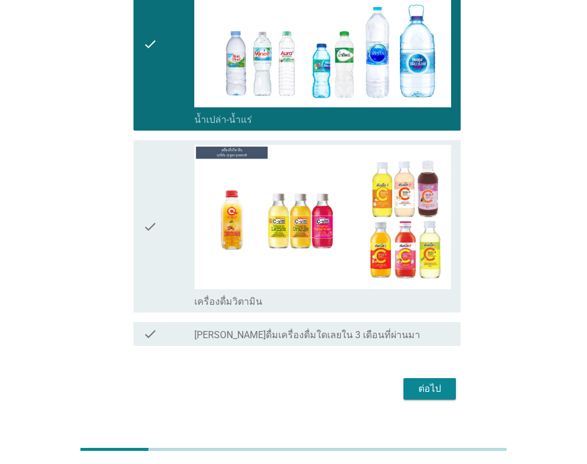
click at [450, 378] on button "ต่อไป" at bounding box center [430, 388] width 52 height 21
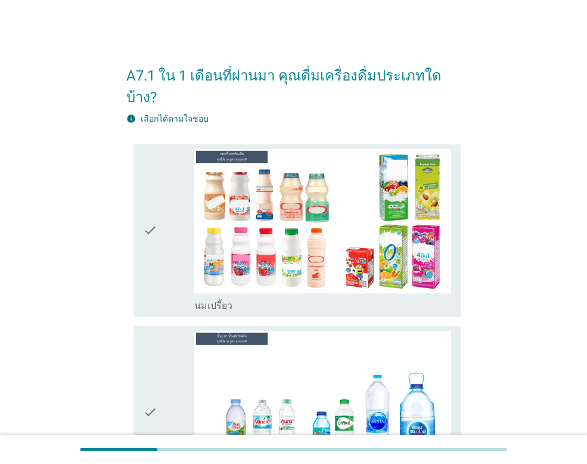
click at [168, 218] on div "check" at bounding box center [168, 230] width 51 height 163
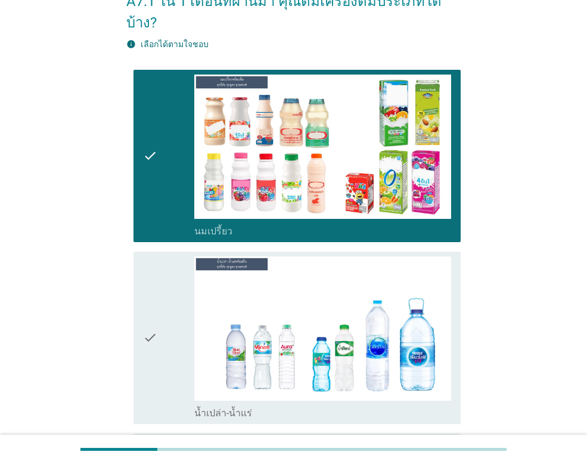
scroll to position [179, 0]
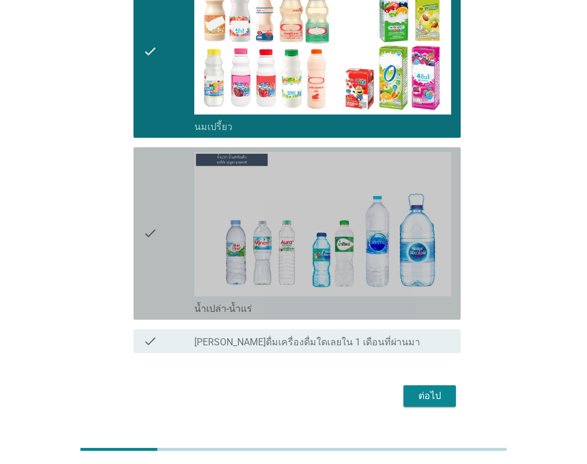
click at [168, 243] on div "check" at bounding box center [168, 233] width 51 height 163
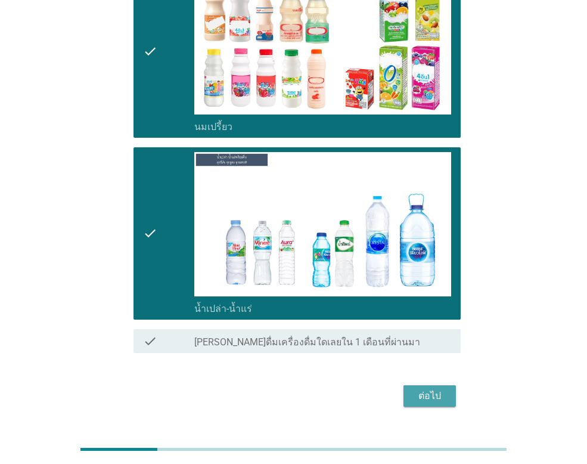
click at [419, 389] on div "ต่อไป" at bounding box center [429, 396] width 33 height 14
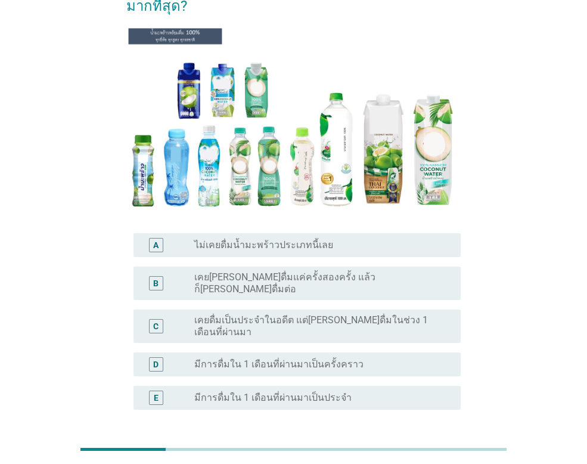
scroll to position [119, 0]
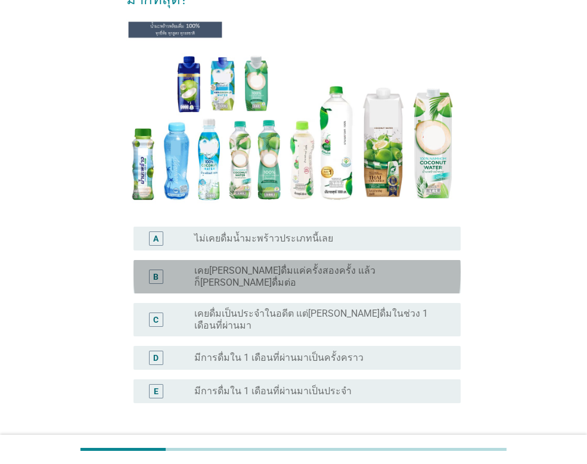
click at [341, 269] on label "เคยลองดื่มแค่ครั้งสองครั้ง แล้วก็ไม่ได้ดื่มต่อ" at bounding box center [317, 277] width 247 height 24
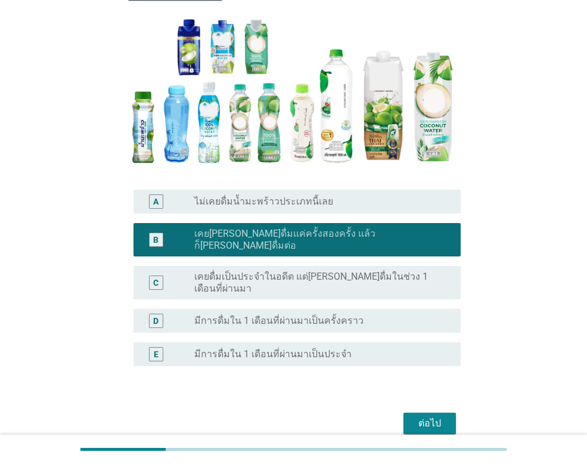
scroll to position [193, 0]
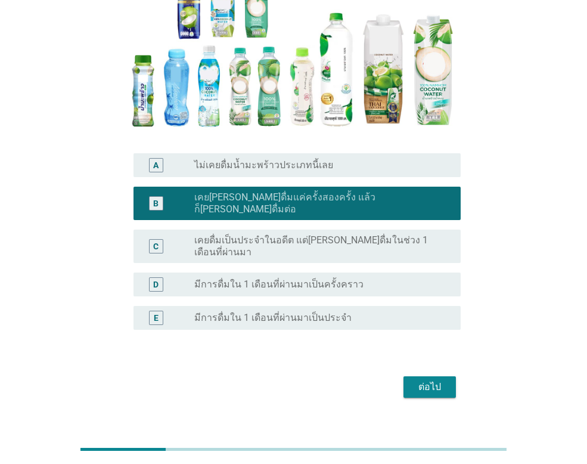
click at [423, 380] on div "ต่อไป" at bounding box center [429, 387] width 33 height 14
